Goal: Find specific page/section: Find specific page/section

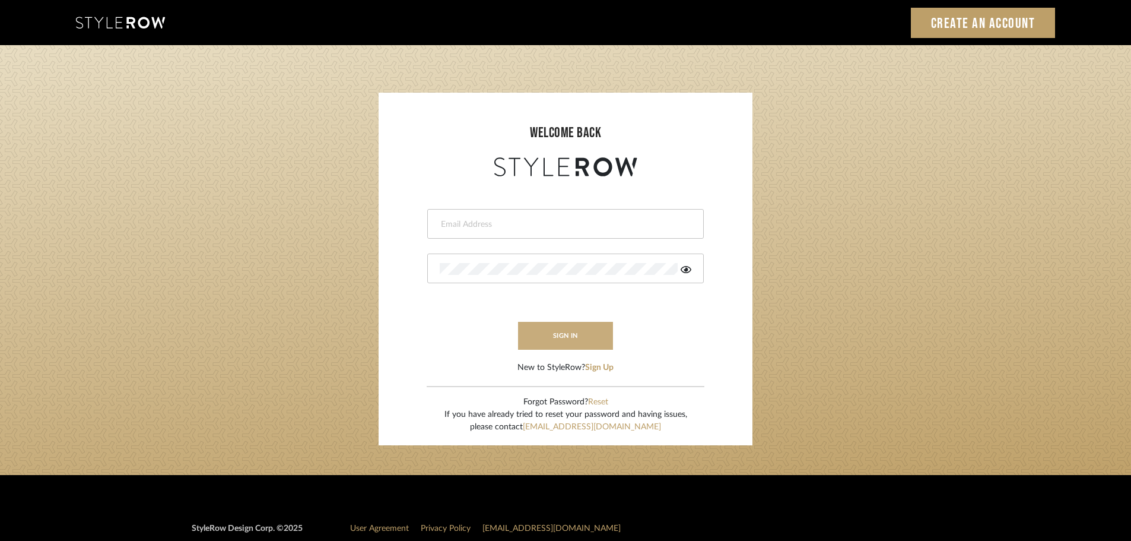
type input "ccipurchases@christinacruzinteriors.com"
click at [557, 323] on button "sign in" at bounding box center [565, 336] width 95 height 28
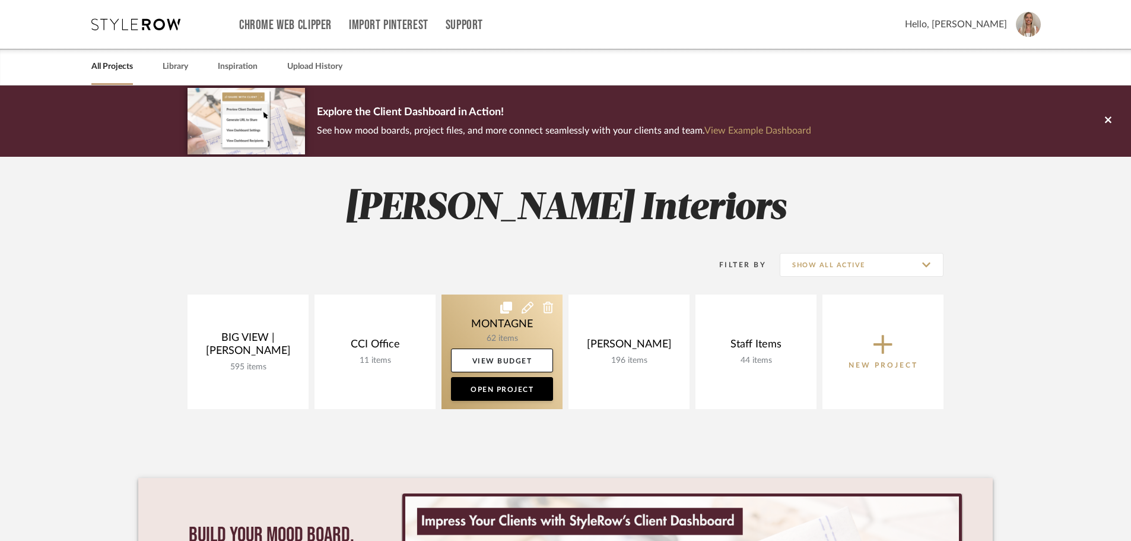
click at [507, 331] on link at bounding box center [502, 351] width 121 height 115
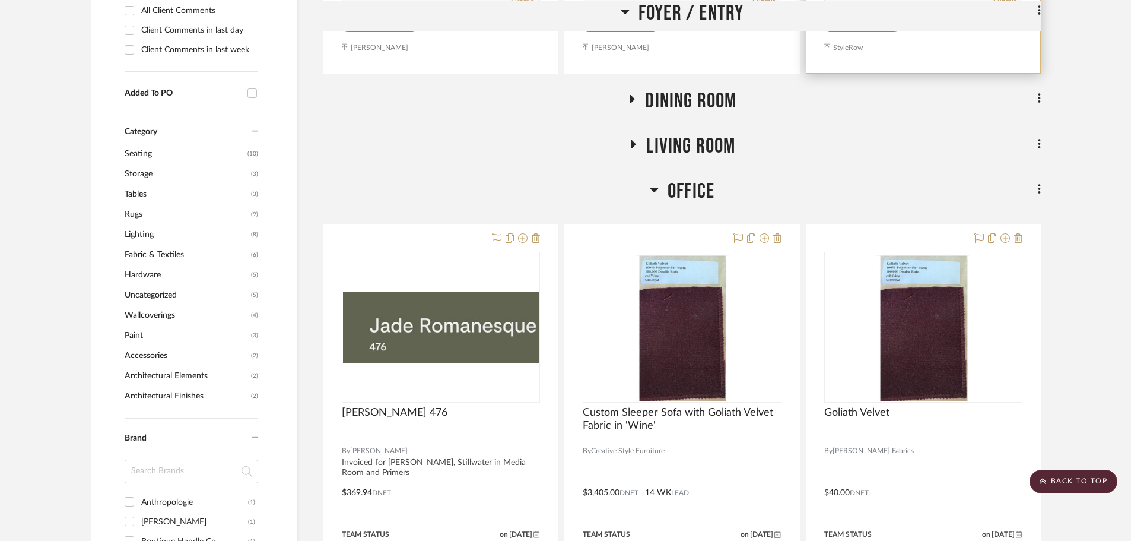
scroll to position [772, 0]
click at [650, 185] on icon at bounding box center [654, 189] width 9 height 14
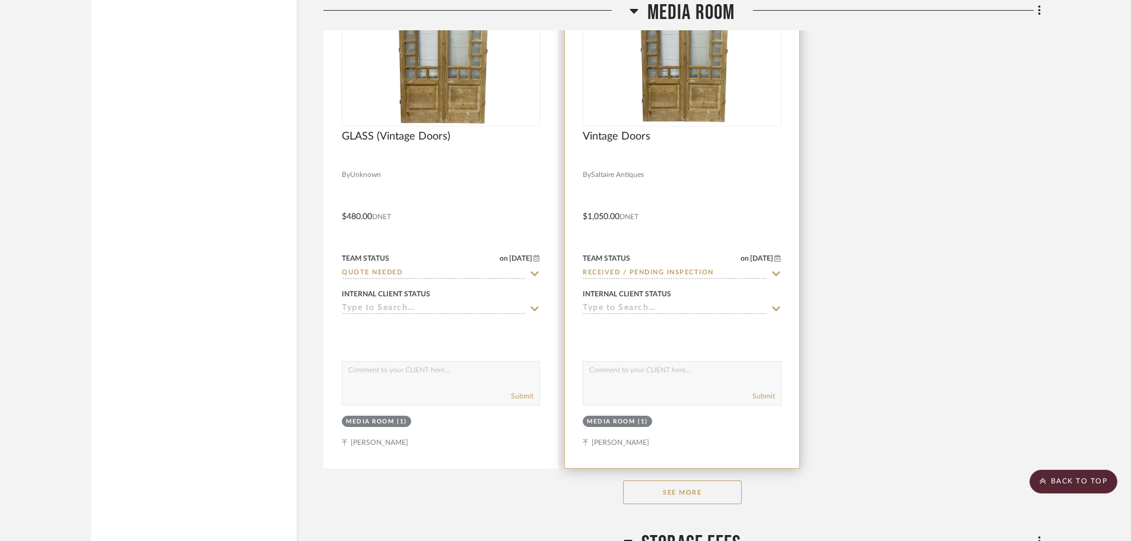
scroll to position [2374, 0]
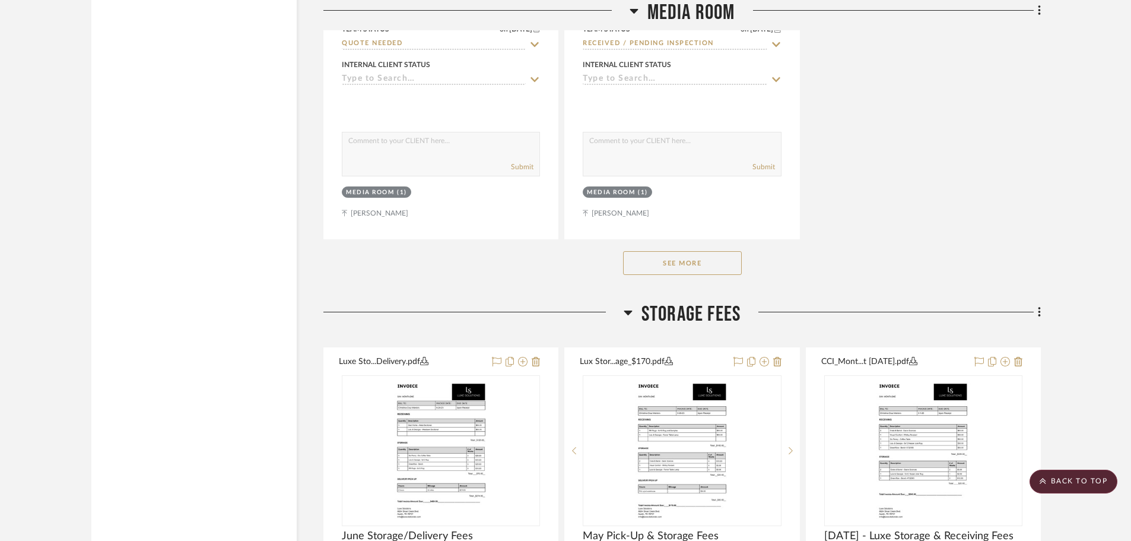
click at [684, 262] on button "See More" at bounding box center [682, 263] width 119 height 24
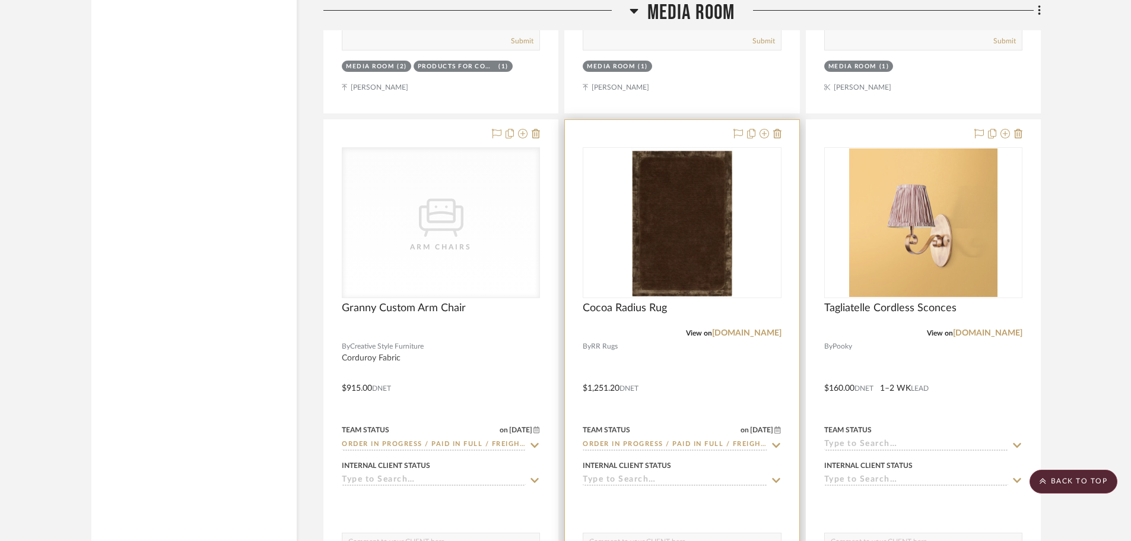
scroll to position [3027, 0]
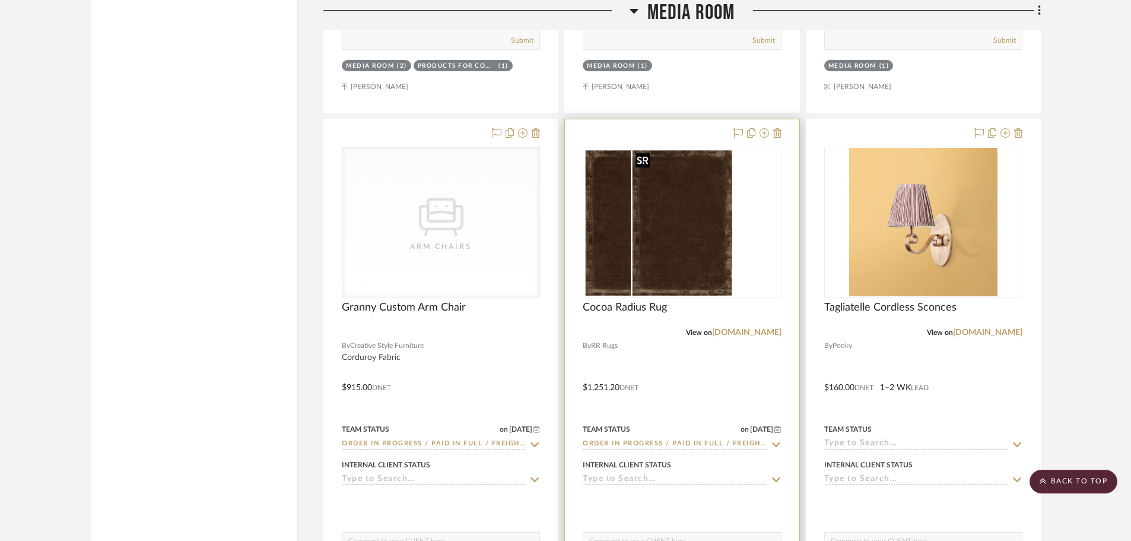
click at [684, 270] on div at bounding box center [682, 222] width 198 height 151
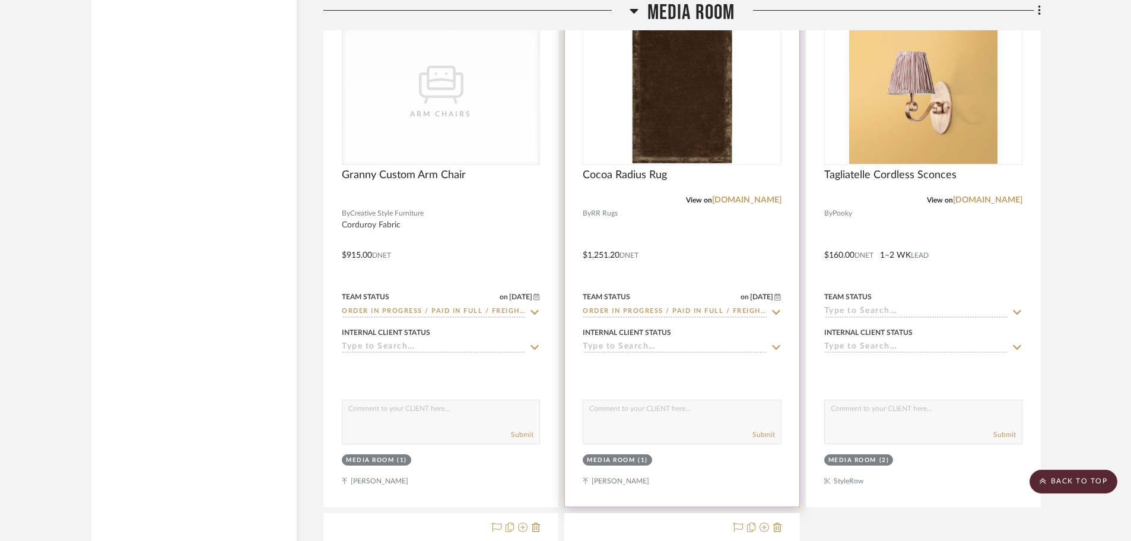
scroll to position [3086, 0]
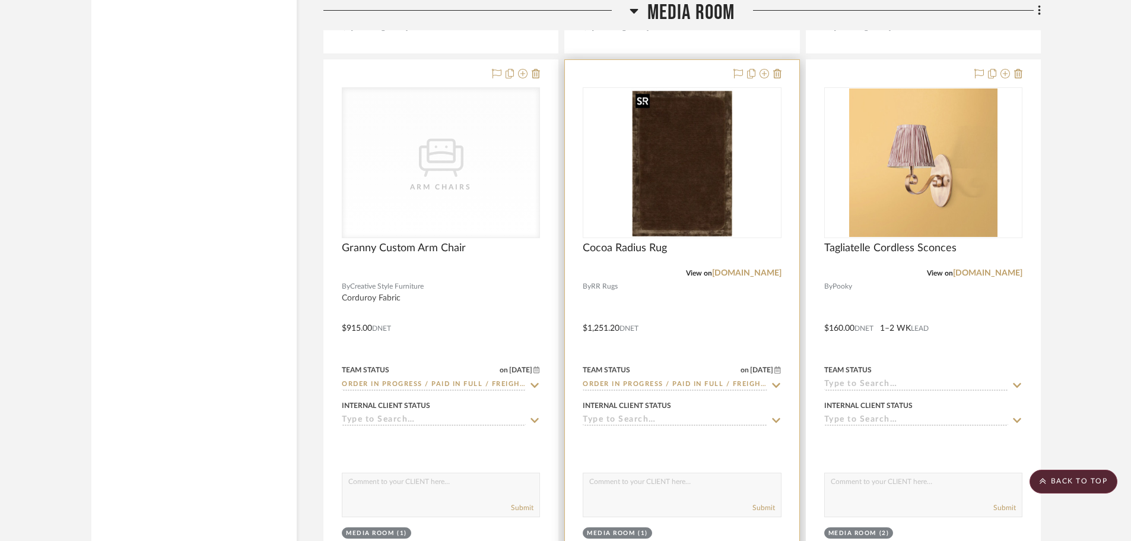
click at [710, 177] on img "0" at bounding box center [682, 162] width 102 height 148
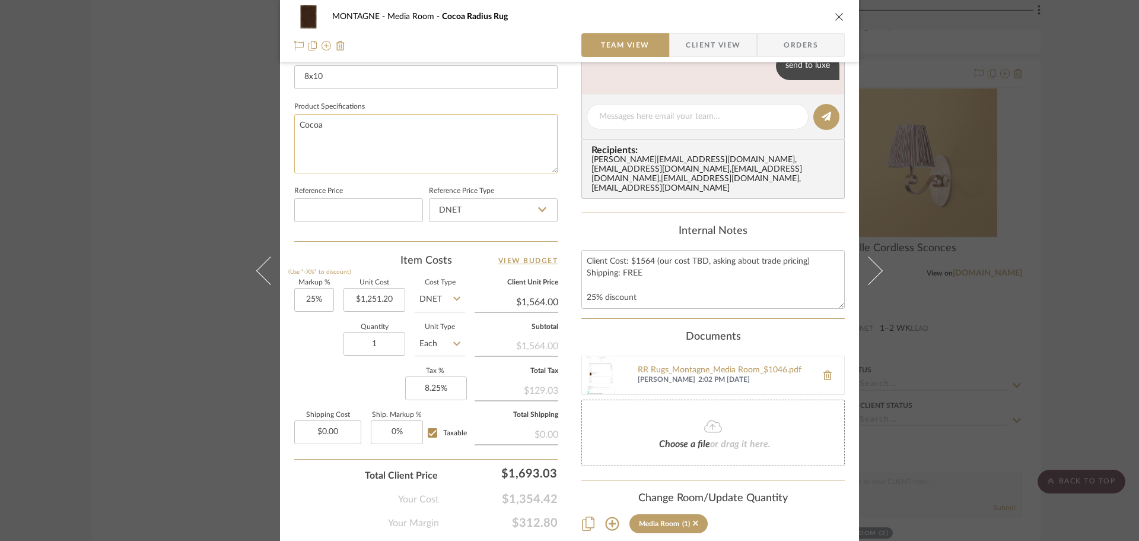
scroll to position [534, 0]
